Goal: Information Seeking & Learning: Check status

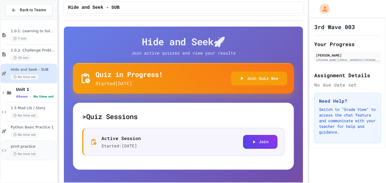
click at [34, 151] on div "print practice No time set" at bounding box center [33, 150] width 45 height 12
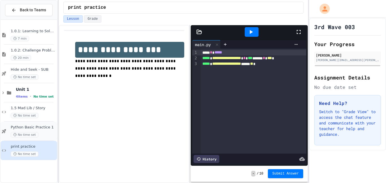
click at [43, 129] on span "Python Basic Practice 1" at bounding box center [33, 127] width 45 height 5
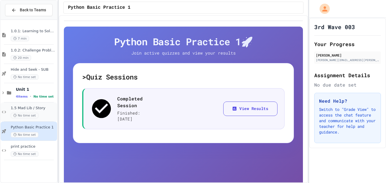
click at [47, 105] on div "1.5 Mad Lib / Story No time set" at bounding box center [29, 111] width 56 height 19
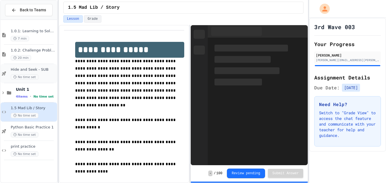
click at [43, 76] on div "No time set" at bounding box center [33, 76] width 45 height 5
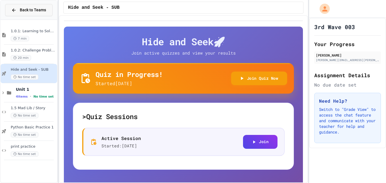
click at [40, 15] on button "Back to Teams" at bounding box center [28, 10] width 47 height 12
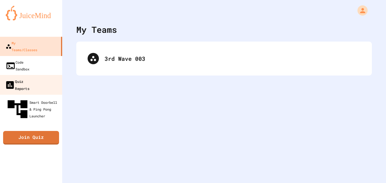
click at [33, 75] on link "Quiz Reports" at bounding box center [31, 85] width 64 height 20
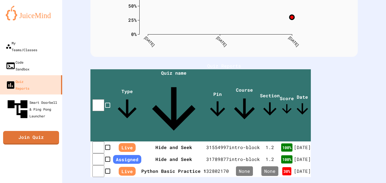
scroll to position [86, 0]
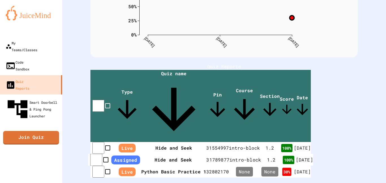
click at [281, 154] on td "1 . 2" at bounding box center [271, 160] width 20 height 12
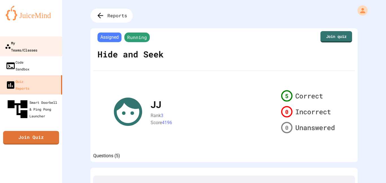
click at [37, 42] on div "My Teams/Classes" at bounding box center [21, 46] width 32 height 14
